Goal: Information Seeking & Learning: Find specific fact

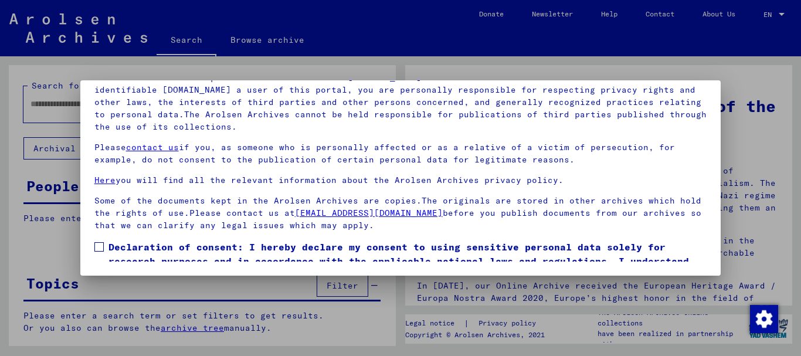
scroll to position [48, 0]
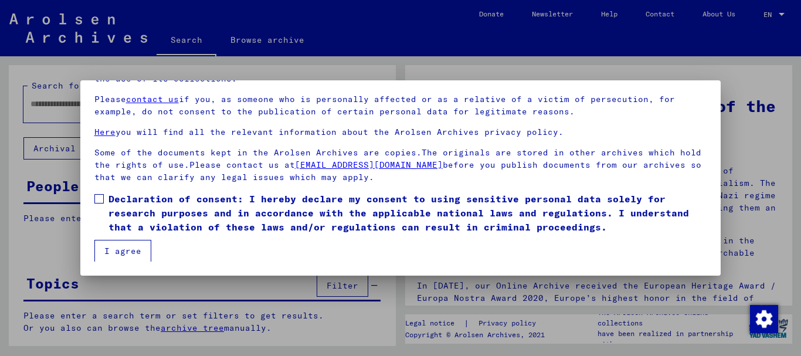
click at [98, 196] on span at bounding box center [98, 198] width 9 height 9
click at [114, 249] on button "I agree" at bounding box center [122, 251] width 57 height 22
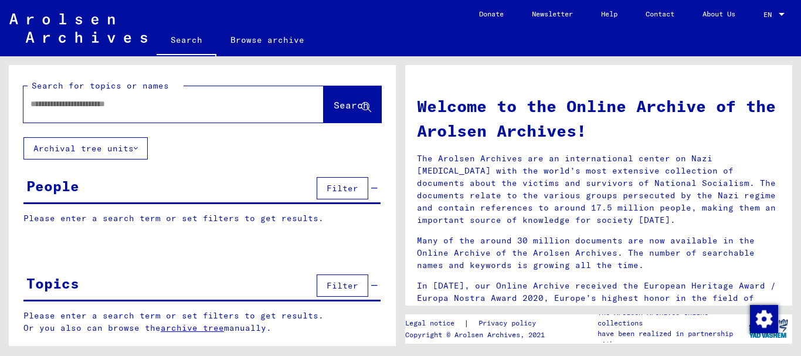
drag, startPoint x: 189, startPoint y: 104, endPoint x: 0, endPoint y: 93, distance: 189.7
click at [0, 93] on div "Search for topics or names Search Archival tree units People Filter Please ente…" at bounding box center [200, 201] width 400 height 290
type input "**********"
click at [342, 106] on span "Search" at bounding box center [351, 105] width 35 height 12
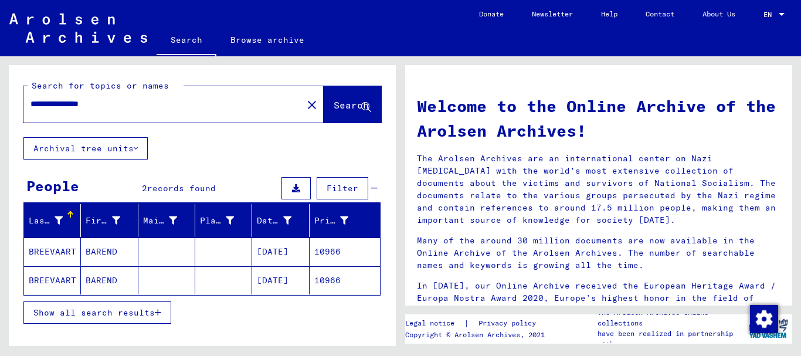
click at [217, 278] on mat-cell at bounding box center [223, 280] width 57 height 28
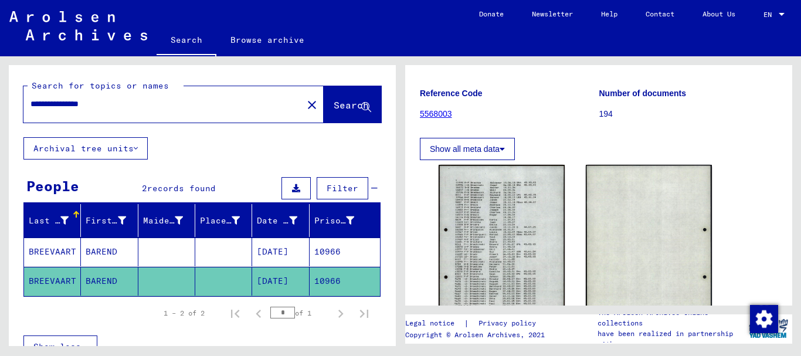
scroll to position [117, 0]
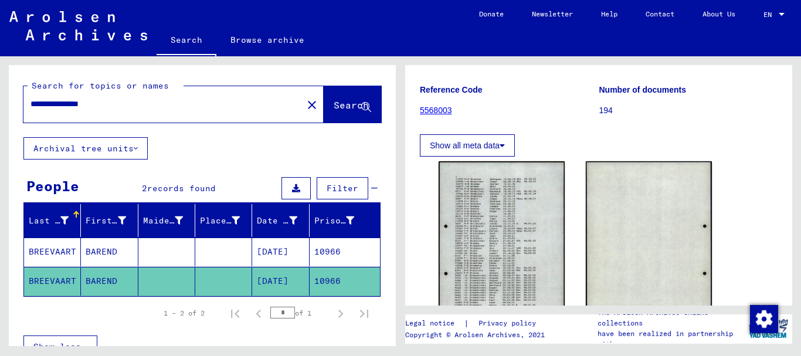
click at [218, 246] on mat-cell at bounding box center [223, 251] width 57 height 29
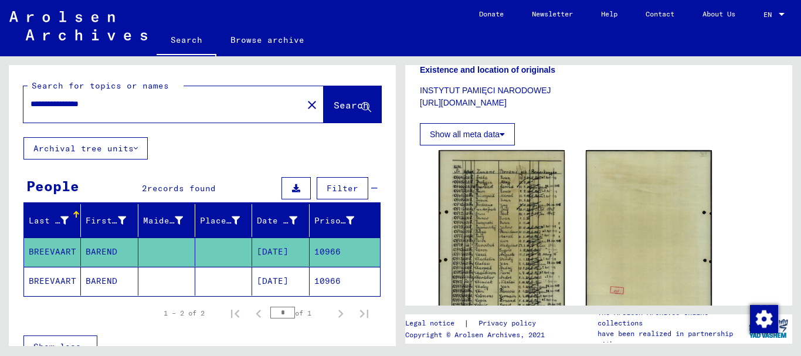
scroll to position [352, 0]
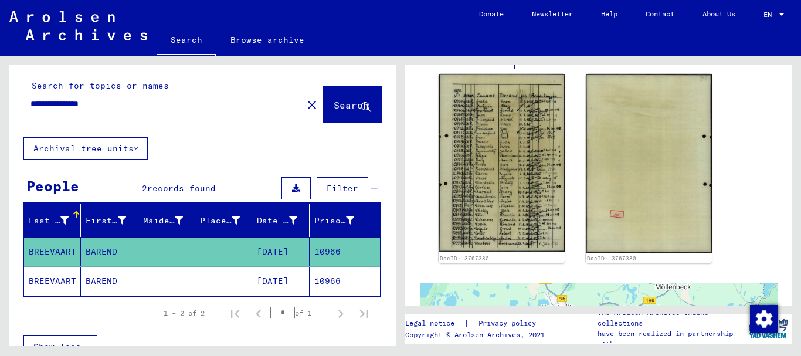
click at [206, 278] on mat-cell at bounding box center [223, 281] width 57 height 29
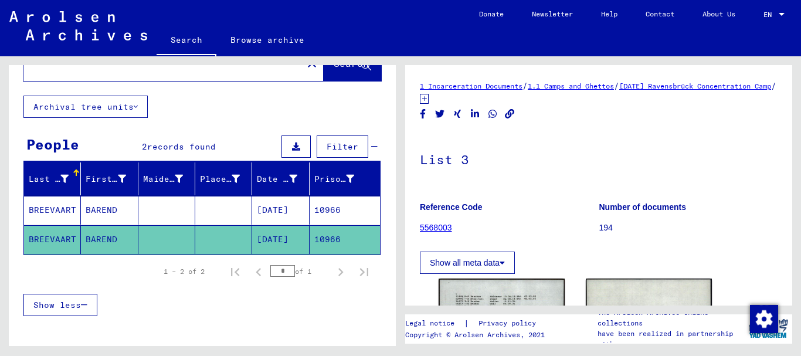
scroll to position [43, 0]
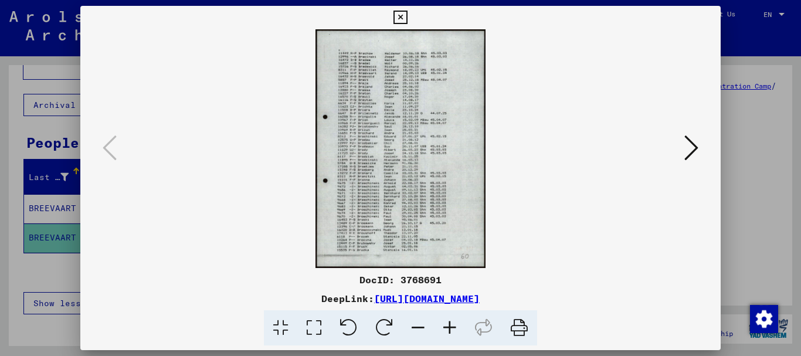
click at [448, 325] on icon at bounding box center [450, 328] width 32 height 36
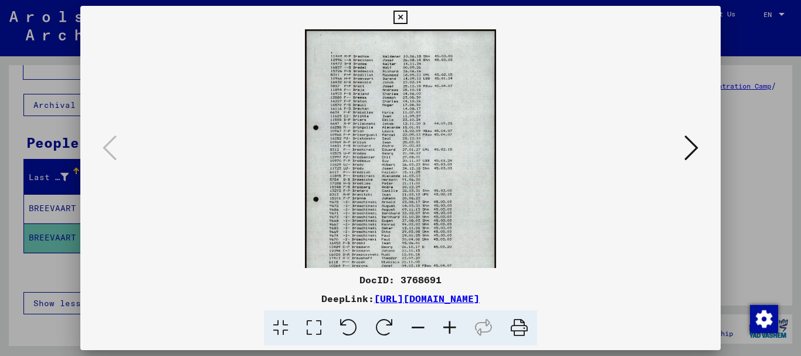
click at [448, 325] on icon at bounding box center [450, 328] width 32 height 36
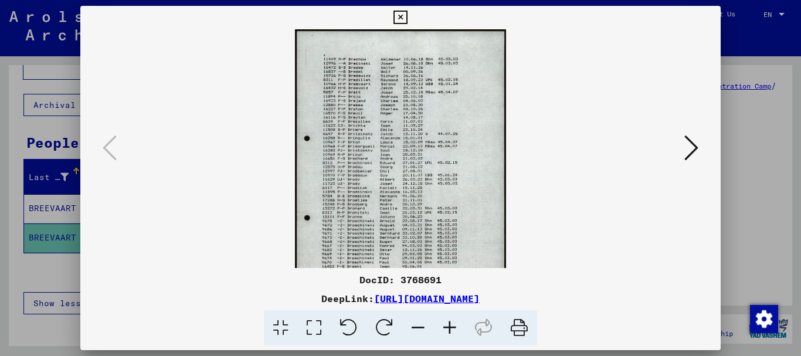
click at [448, 325] on icon at bounding box center [450, 328] width 32 height 36
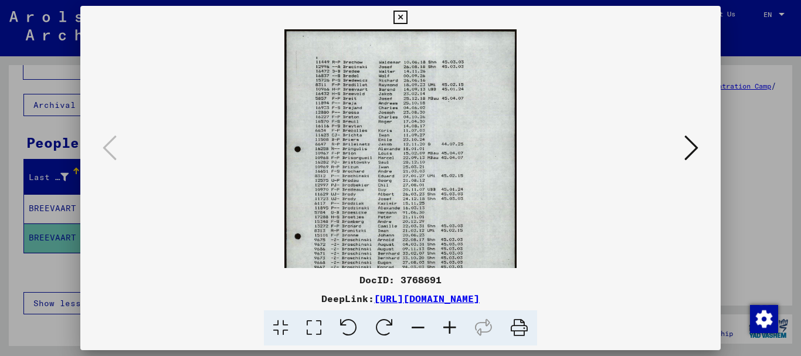
click at [448, 325] on icon at bounding box center [450, 328] width 32 height 36
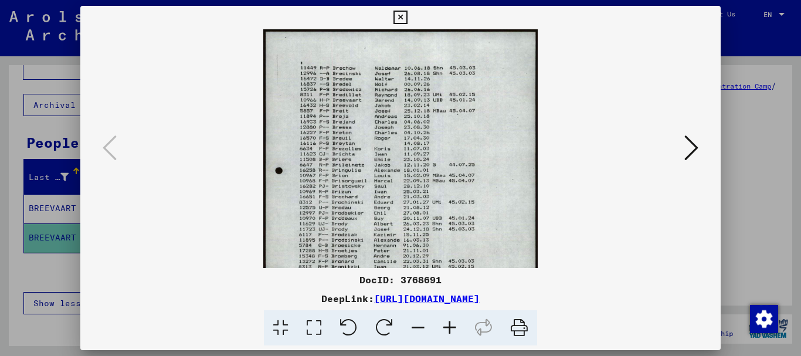
click at [448, 325] on icon at bounding box center [450, 328] width 32 height 36
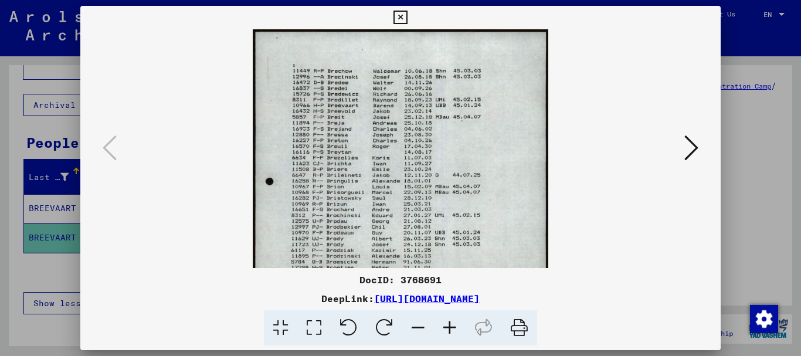
click at [448, 325] on icon at bounding box center [450, 328] width 32 height 36
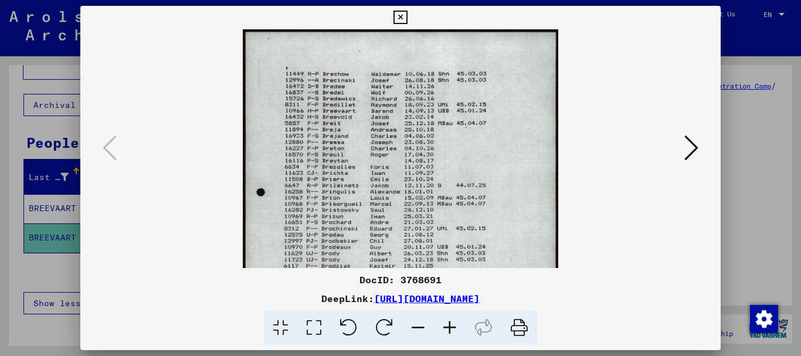
click at [448, 325] on icon at bounding box center [450, 328] width 32 height 36
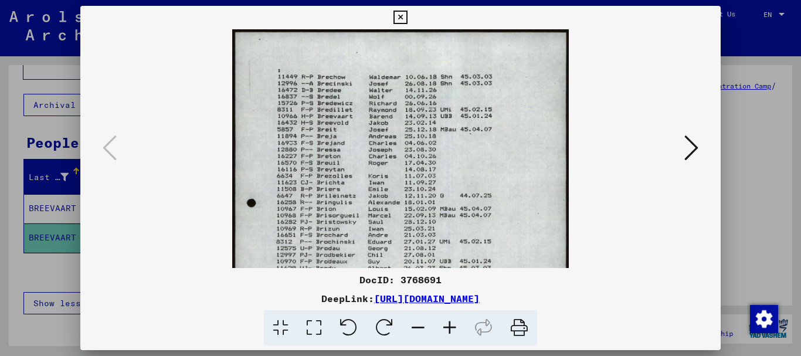
click at [448, 325] on icon at bounding box center [450, 328] width 32 height 36
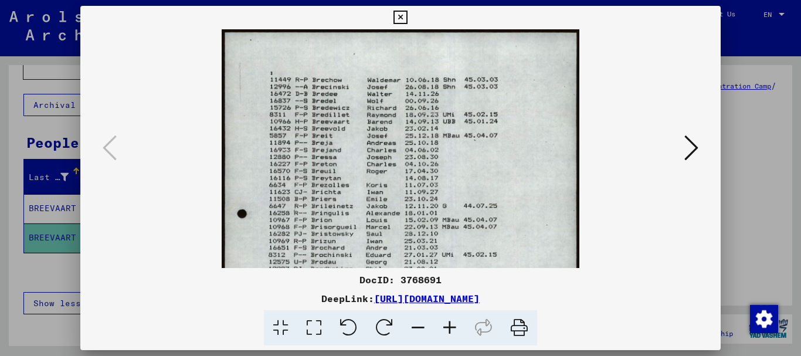
click at [448, 325] on icon at bounding box center [450, 328] width 32 height 36
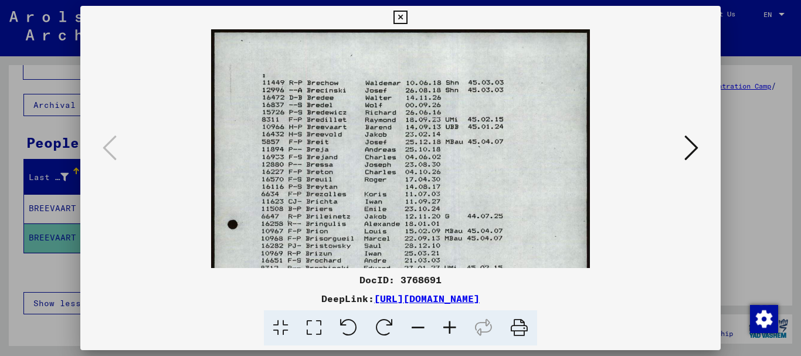
click at [695, 144] on icon at bounding box center [691, 148] width 14 height 28
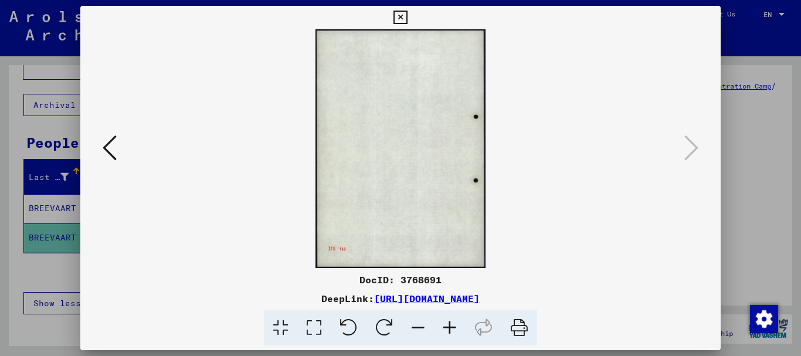
click at [109, 145] on icon at bounding box center [110, 148] width 14 height 28
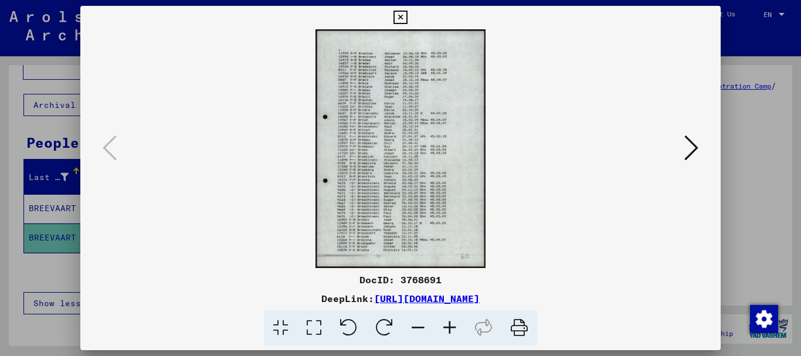
click at [390, 165] on img at bounding box center [400, 148] width 170 height 239
click at [769, 218] on div at bounding box center [400, 178] width 801 height 356
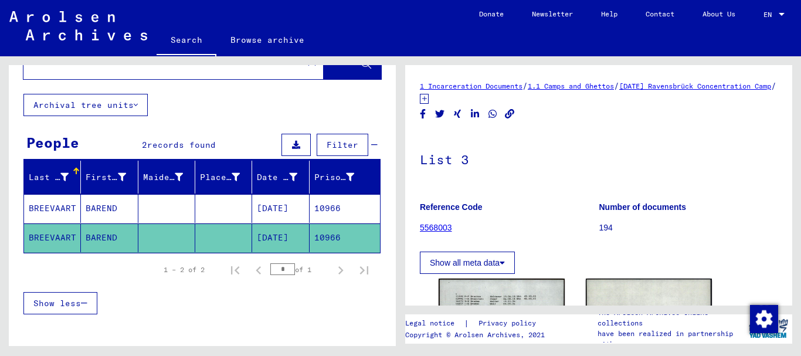
click at [228, 202] on mat-cell at bounding box center [223, 208] width 57 height 29
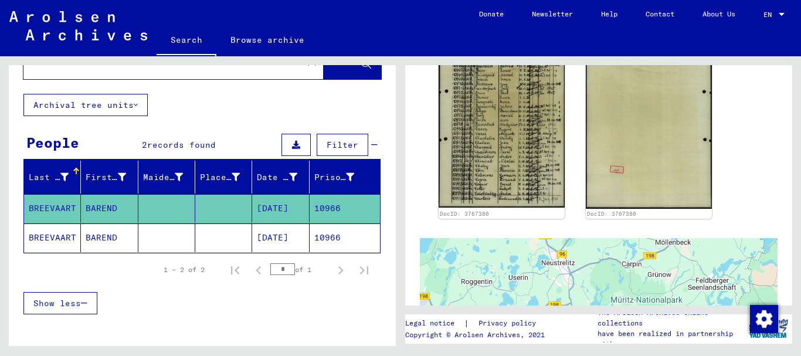
scroll to position [371, 0]
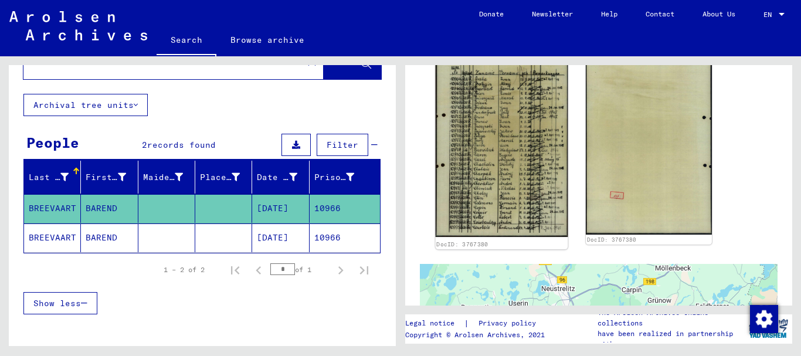
click at [516, 120] on img at bounding box center [502, 143] width 133 height 187
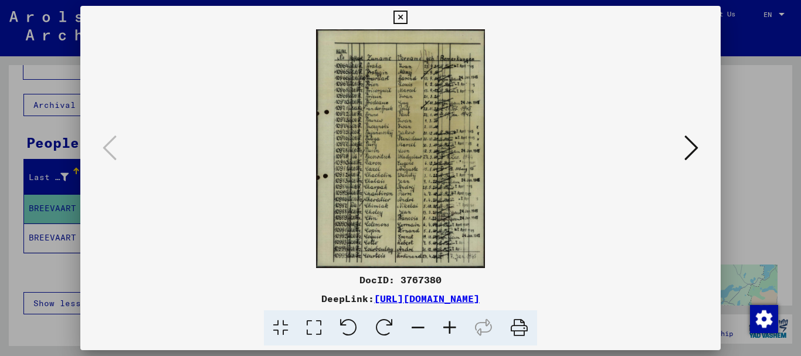
click at [449, 323] on icon at bounding box center [450, 328] width 32 height 36
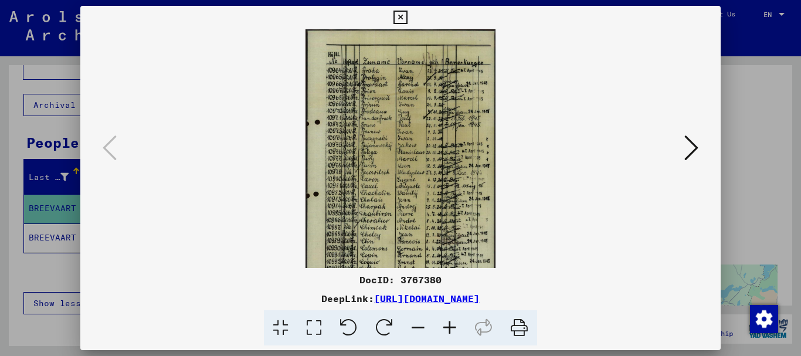
click at [449, 323] on icon at bounding box center [450, 328] width 32 height 36
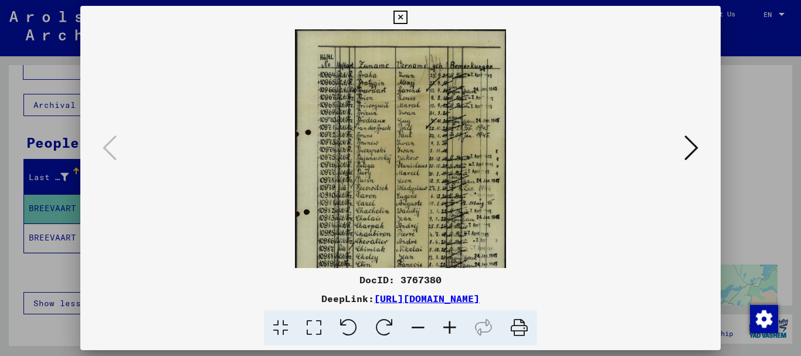
click at [449, 323] on icon at bounding box center [450, 328] width 32 height 36
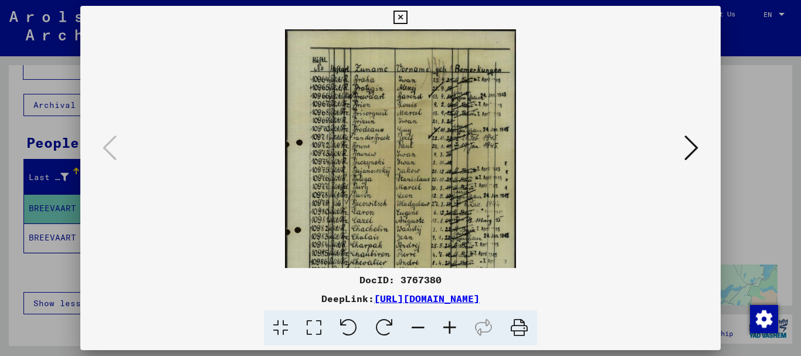
click at [449, 323] on icon at bounding box center [450, 328] width 32 height 36
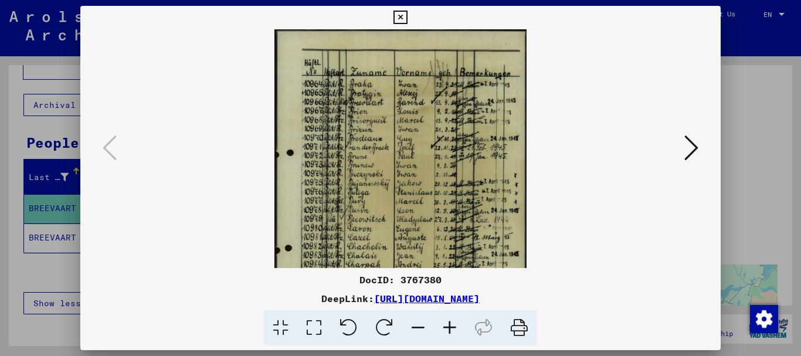
click at [449, 323] on icon at bounding box center [450, 328] width 32 height 36
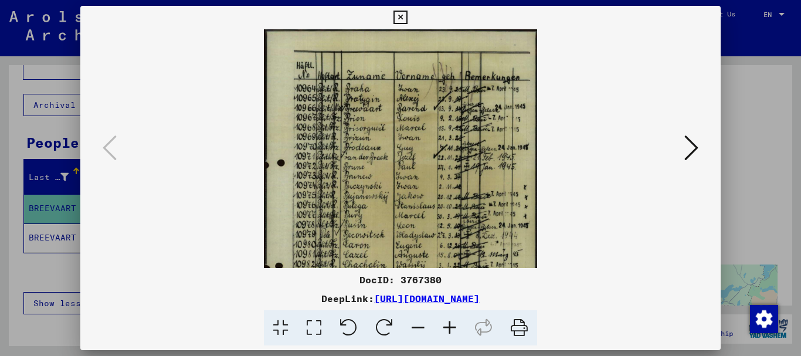
click at [449, 323] on icon at bounding box center [450, 328] width 32 height 36
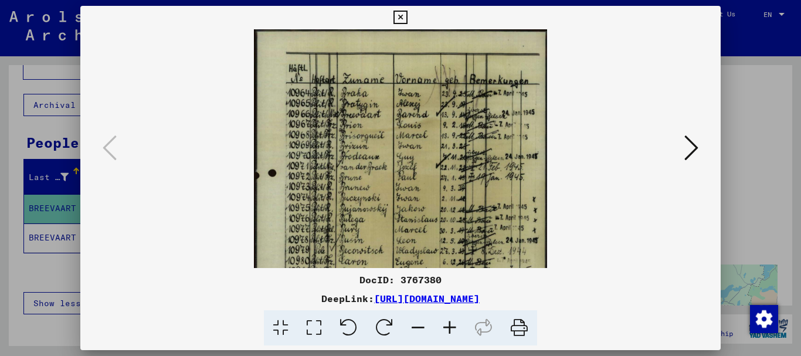
click at [449, 323] on icon at bounding box center [450, 328] width 32 height 36
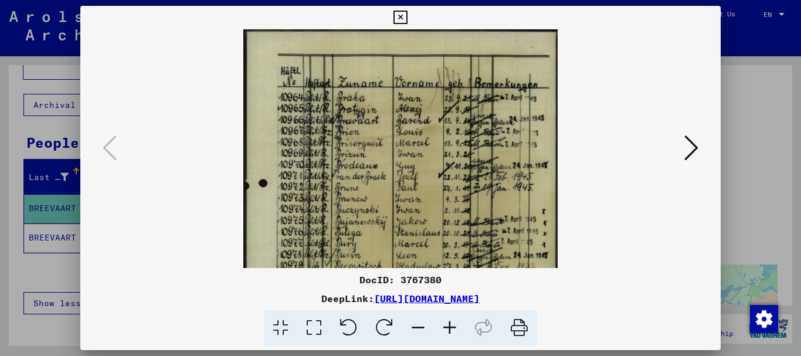
click at [449, 323] on icon at bounding box center [450, 328] width 32 height 36
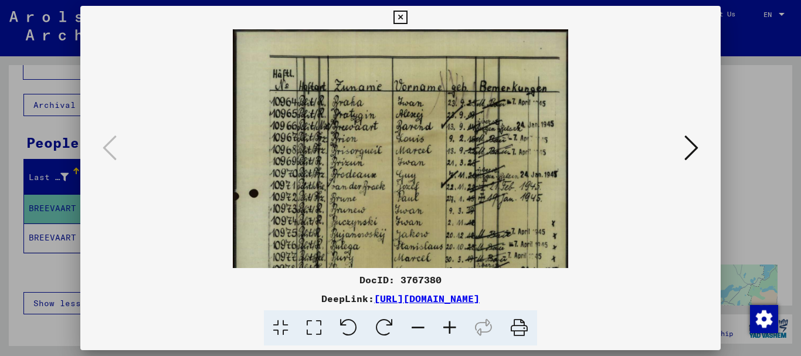
click at [449, 323] on icon at bounding box center [450, 328] width 32 height 36
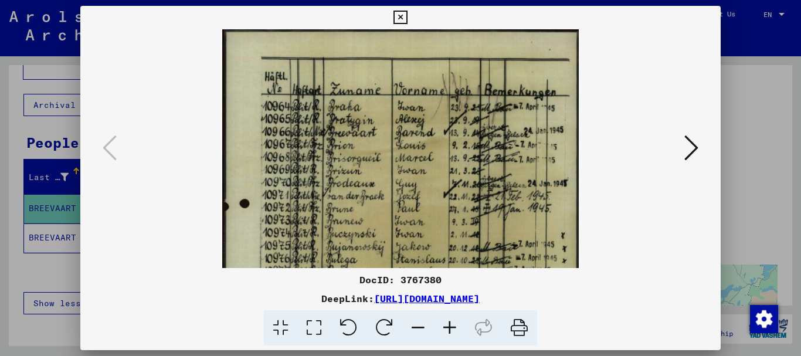
click at [449, 323] on icon at bounding box center [450, 328] width 32 height 36
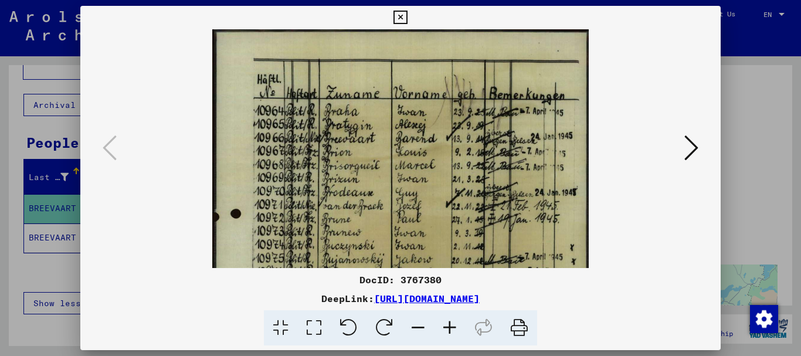
click at [449, 323] on icon at bounding box center [450, 328] width 32 height 36
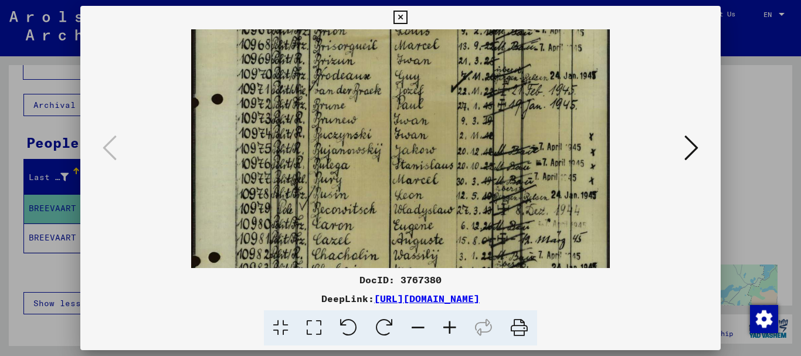
scroll to position [135, 0]
drag, startPoint x: 446, startPoint y: 215, endPoint x: 433, endPoint y: 80, distance: 136.1
click at [433, 80] on img at bounding box center [400, 189] width 418 height 590
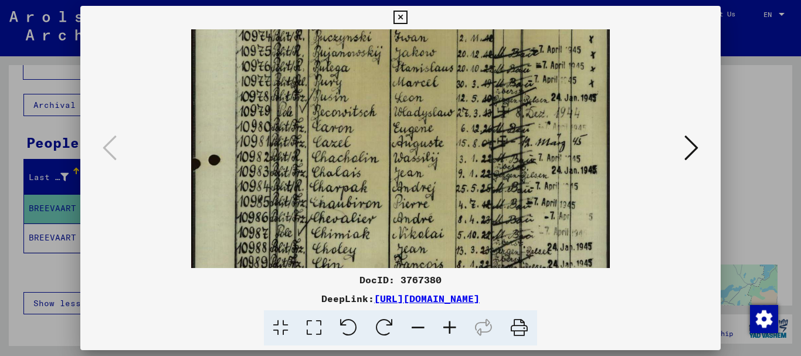
drag, startPoint x: 424, startPoint y: 188, endPoint x: 428, endPoint y: 91, distance: 96.8
click at [428, 91] on img at bounding box center [400, 92] width 418 height 590
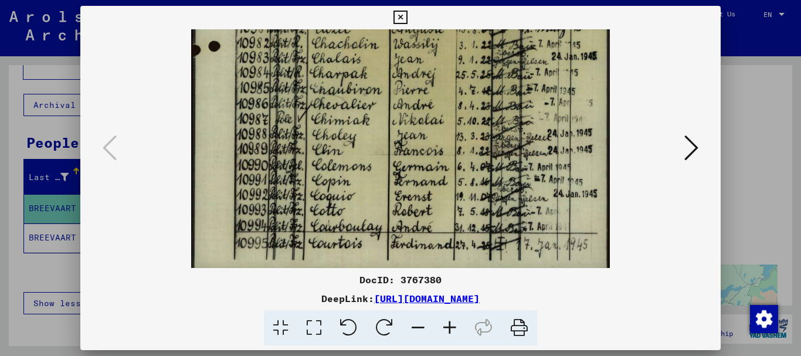
scroll to position [352, 0]
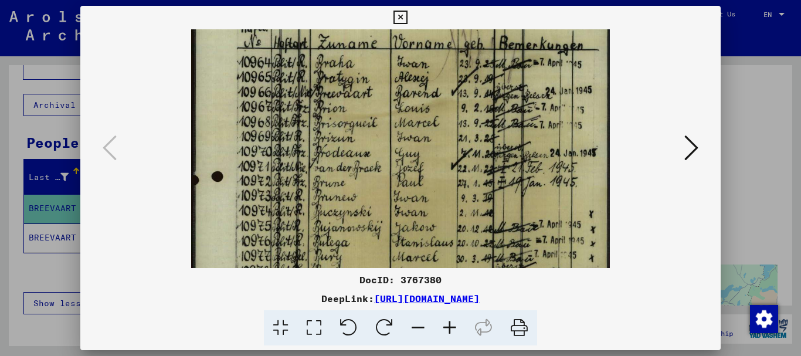
drag, startPoint x: 416, startPoint y: 209, endPoint x: 398, endPoint y: 317, distance: 109.5
click at [423, 354] on div "DocID: 3767380 DeepLink: [URL][DOMAIN_NAME]" at bounding box center [400, 178] width 801 height 356
